Goal: Task Accomplishment & Management: Manage account settings

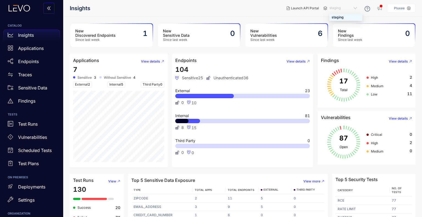
click at [358, 9] on span "staging" at bounding box center [344, 8] width 29 height 9
click at [404, 9] on p "Pluxee" at bounding box center [399, 8] width 11 height 4
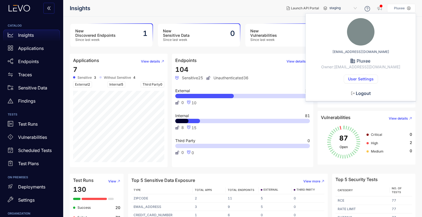
click at [360, 91] on span "Logout" at bounding box center [363, 93] width 15 height 5
